Goal: Transaction & Acquisition: Purchase product/service

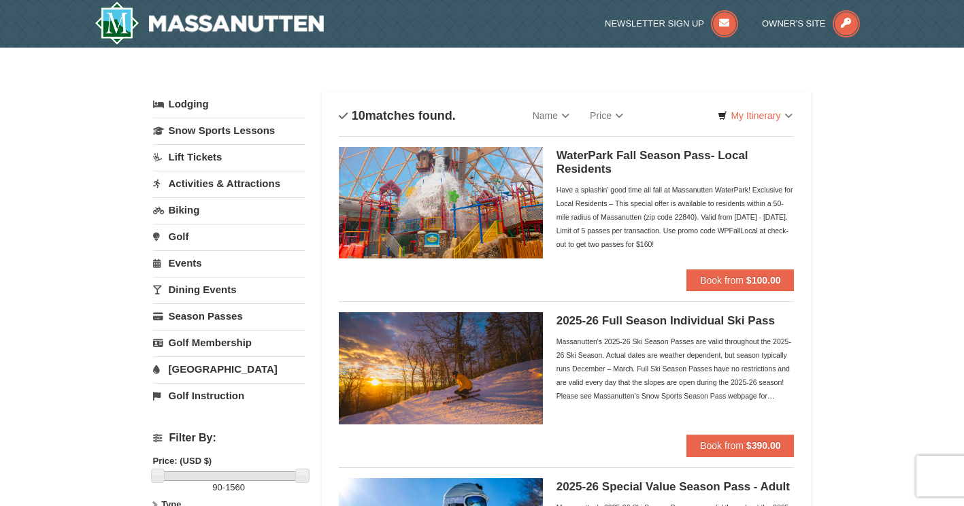
click at [471, 193] on img at bounding box center [441, 203] width 204 height 112
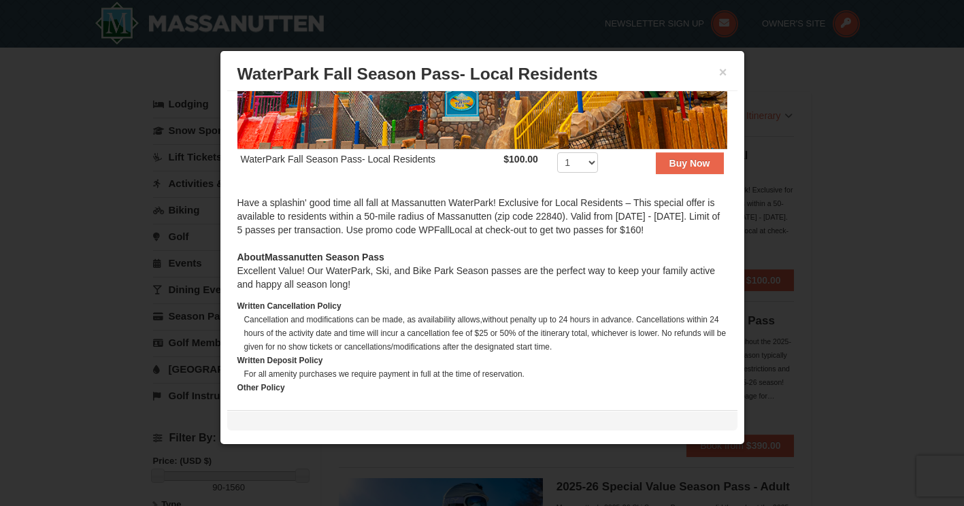
scroll to position [272, 0]
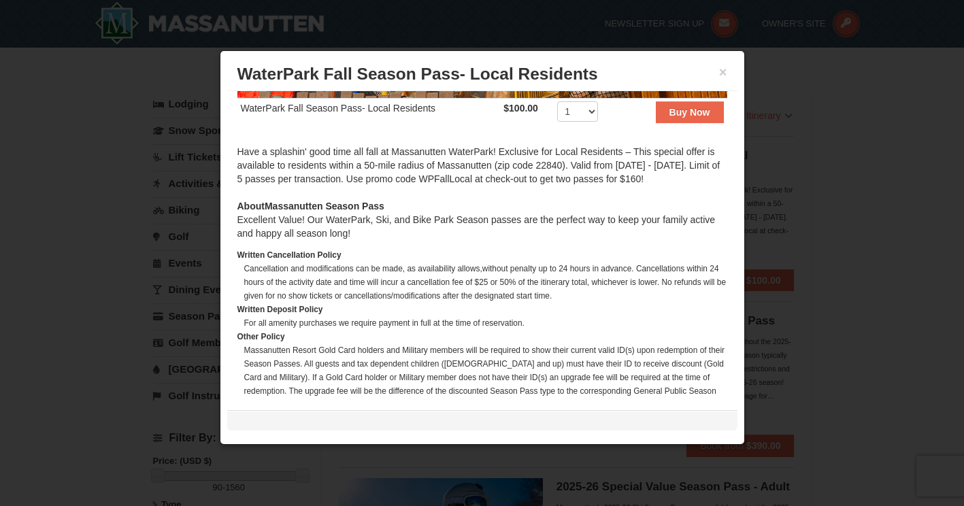
drag, startPoint x: 237, startPoint y: 225, endPoint x: 352, endPoint y: 244, distance: 115.9
click at [352, 240] on div "About Massanutten Season Pass Excellent Value! Our WaterPark, Ski, and Bike Par…" at bounding box center [482, 219] width 490 height 41
click at [355, 240] on div "About Massanutten Season Pass Excellent Value! Our WaterPark, Ski, and Bike Par…" at bounding box center [482, 219] width 490 height 41
click at [721, 74] on button "×" at bounding box center [723, 72] width 8 height 14
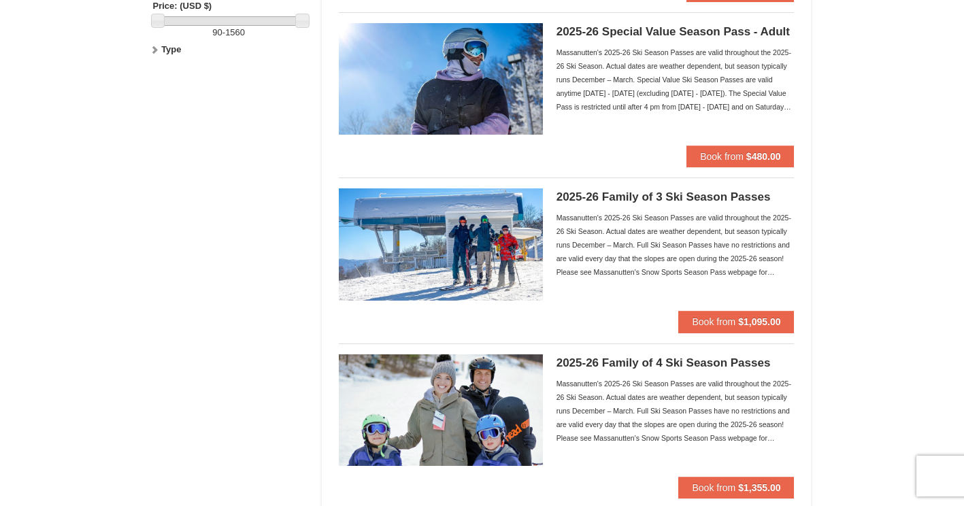
scroll to position [0, 0]
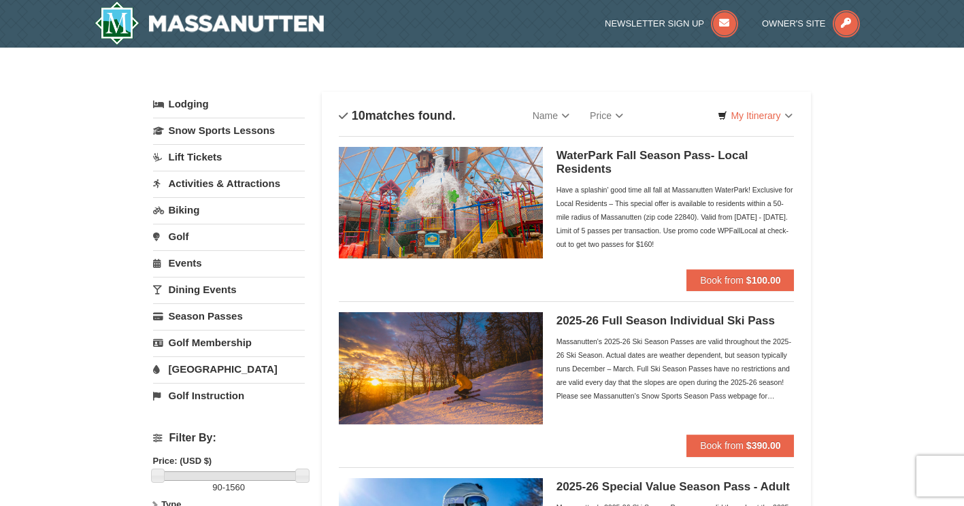
click at [196, 155] on link "Lift Tickets" at bounding box center [229, 156] width 152 height 25
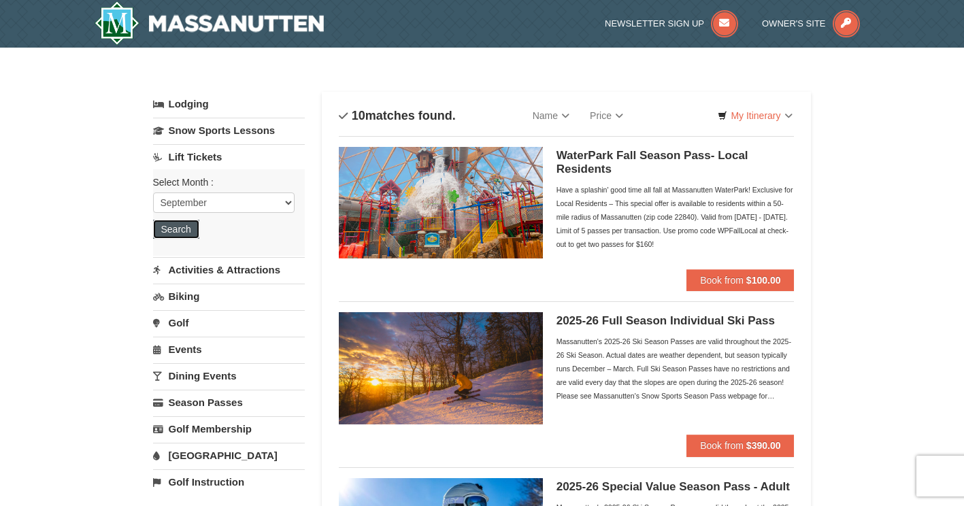
click at [167, 229] on button "Search" at bounding box center [176, 229] width 46 height 19
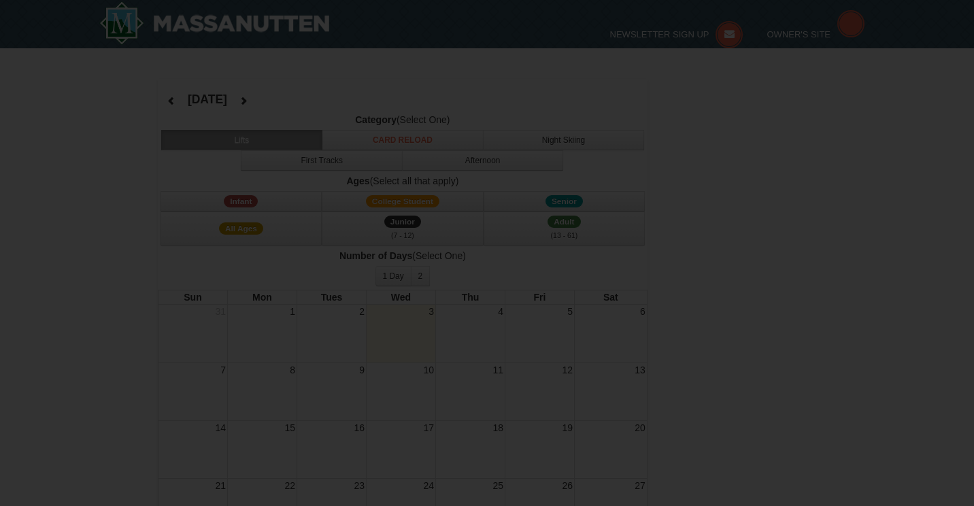
select select "9"
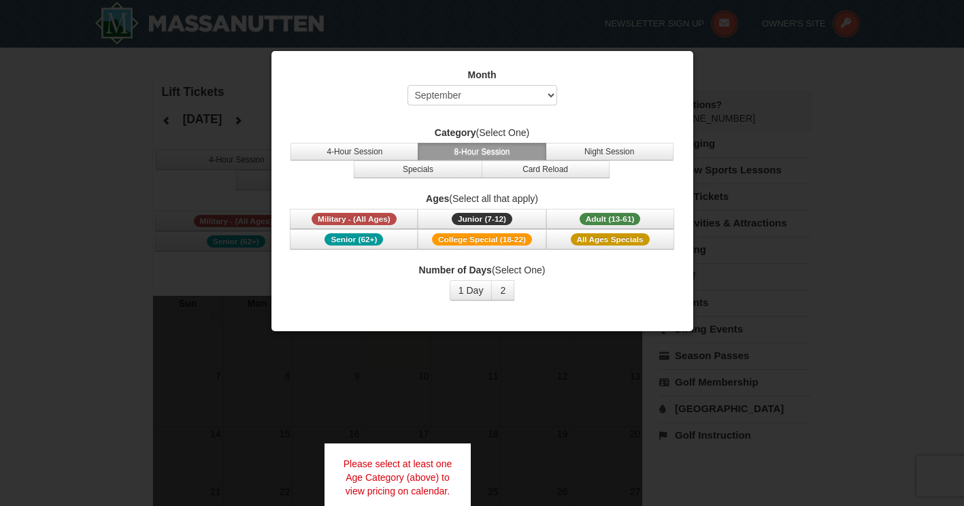
click at [758, 81] on div at bounding box center [482, 253] width 964 height 506
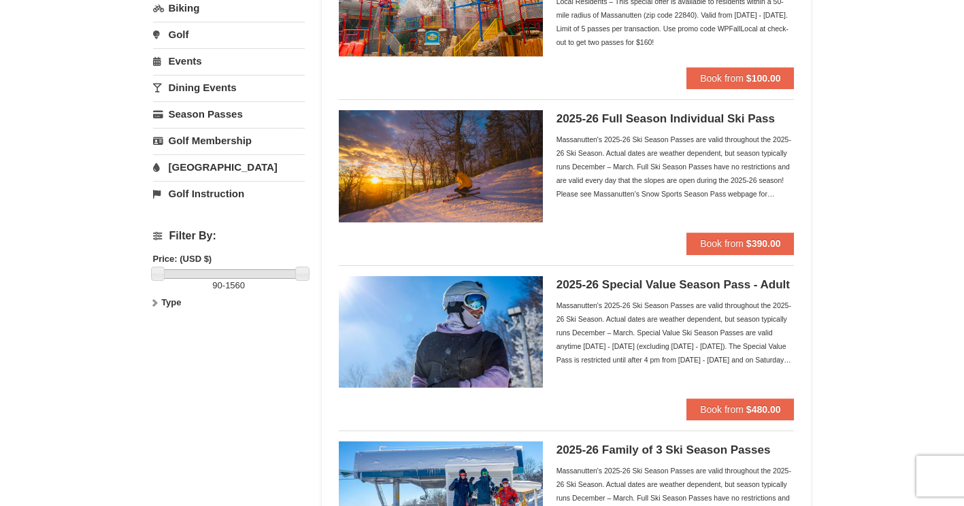
scroll to position [204, 0]
